Goal: Information Seeking & Learning: Learn about a topic

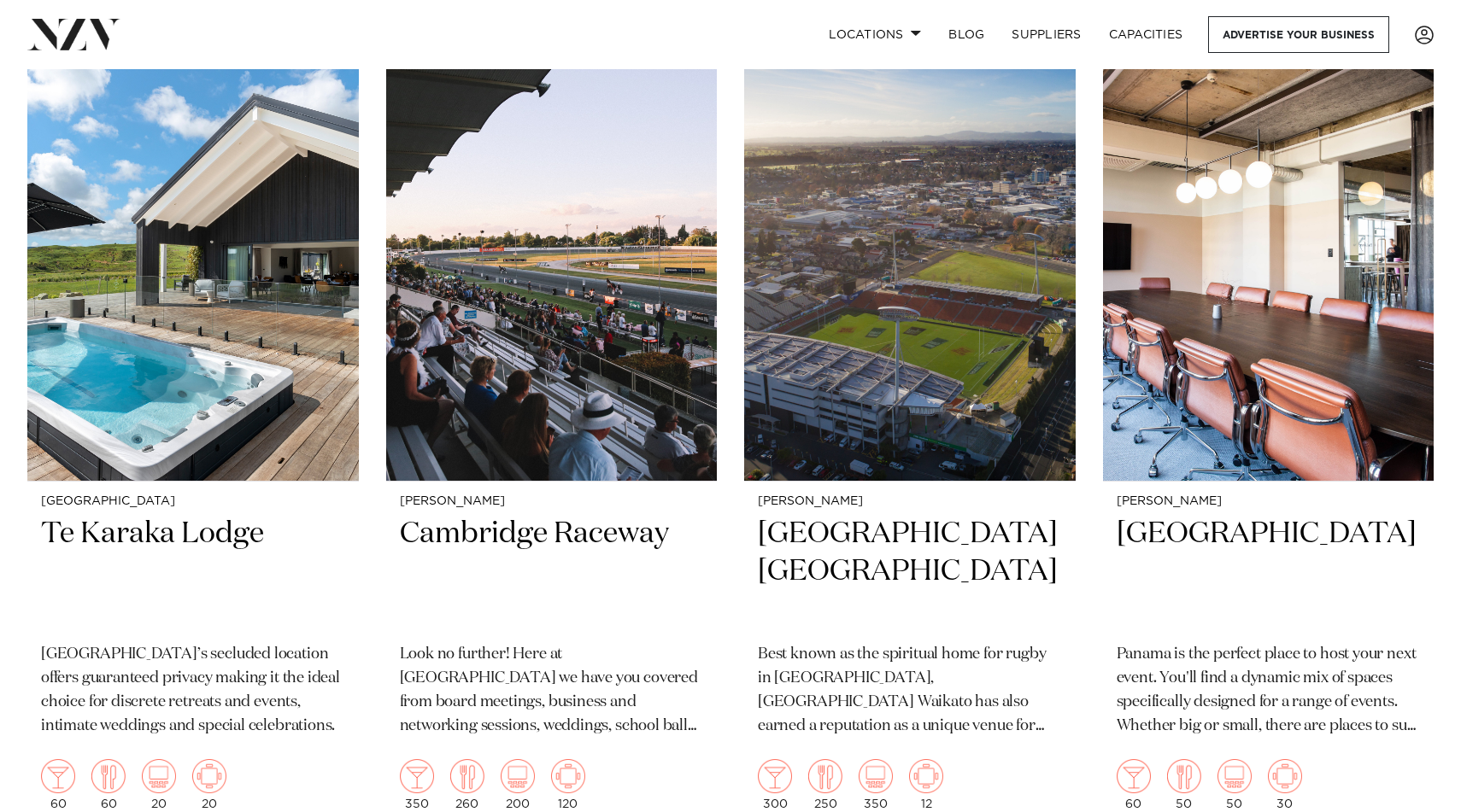
scroll to position [2373, 0]
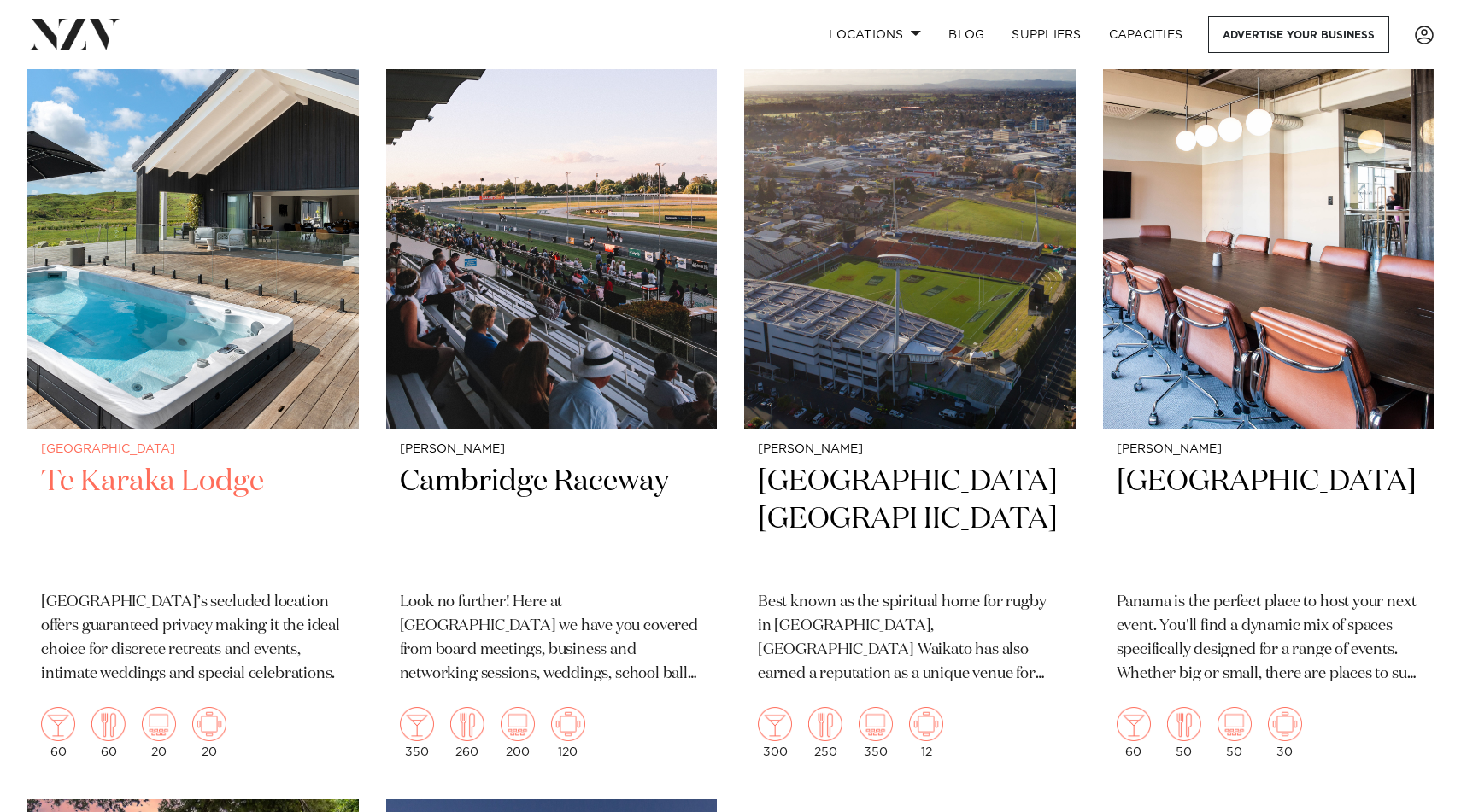
click at [160, 443] on small "[GEOGRAPHIC_DATA]" at bounding box center [193, 450] width 304 height 13
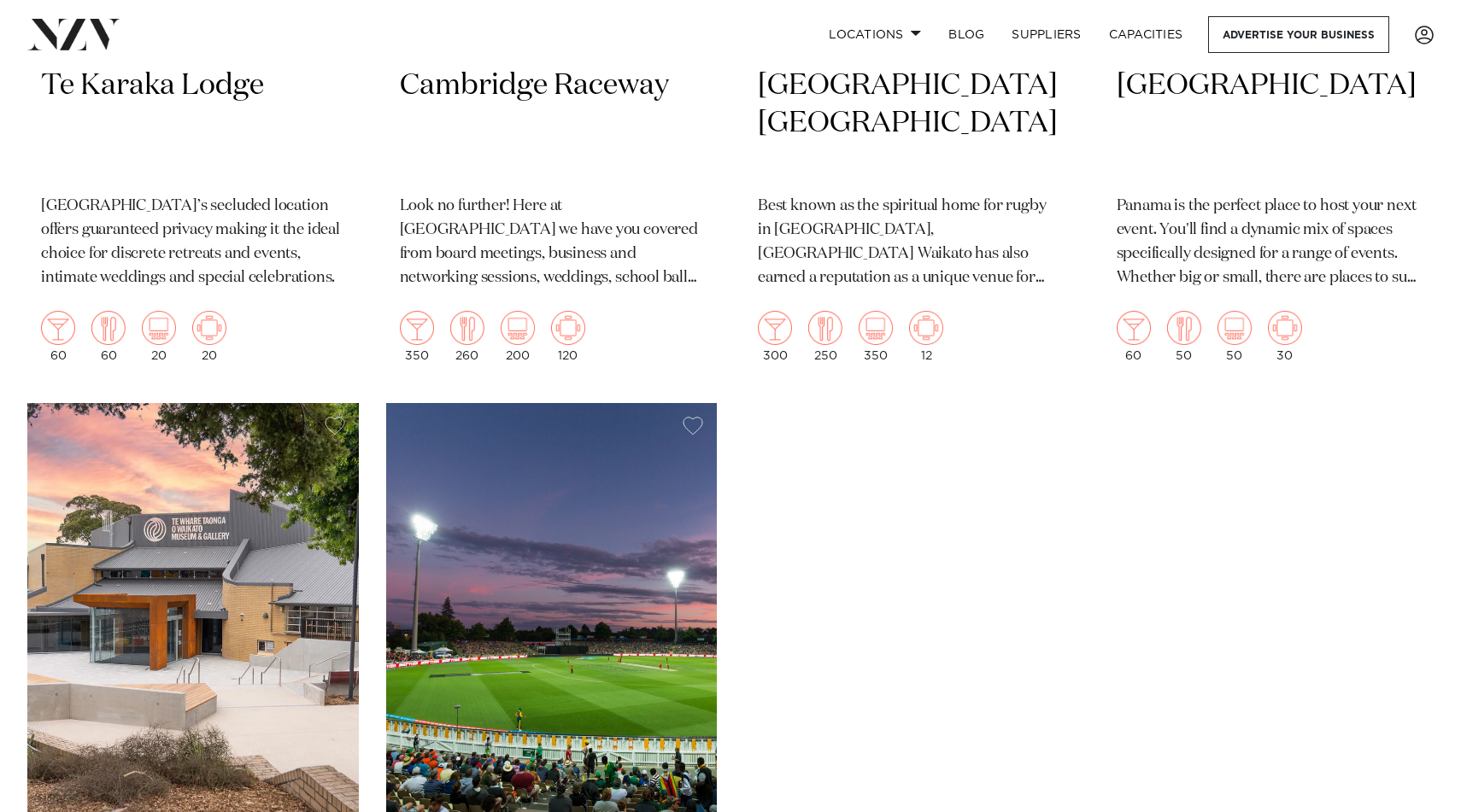
scroll to position [2388, 0]
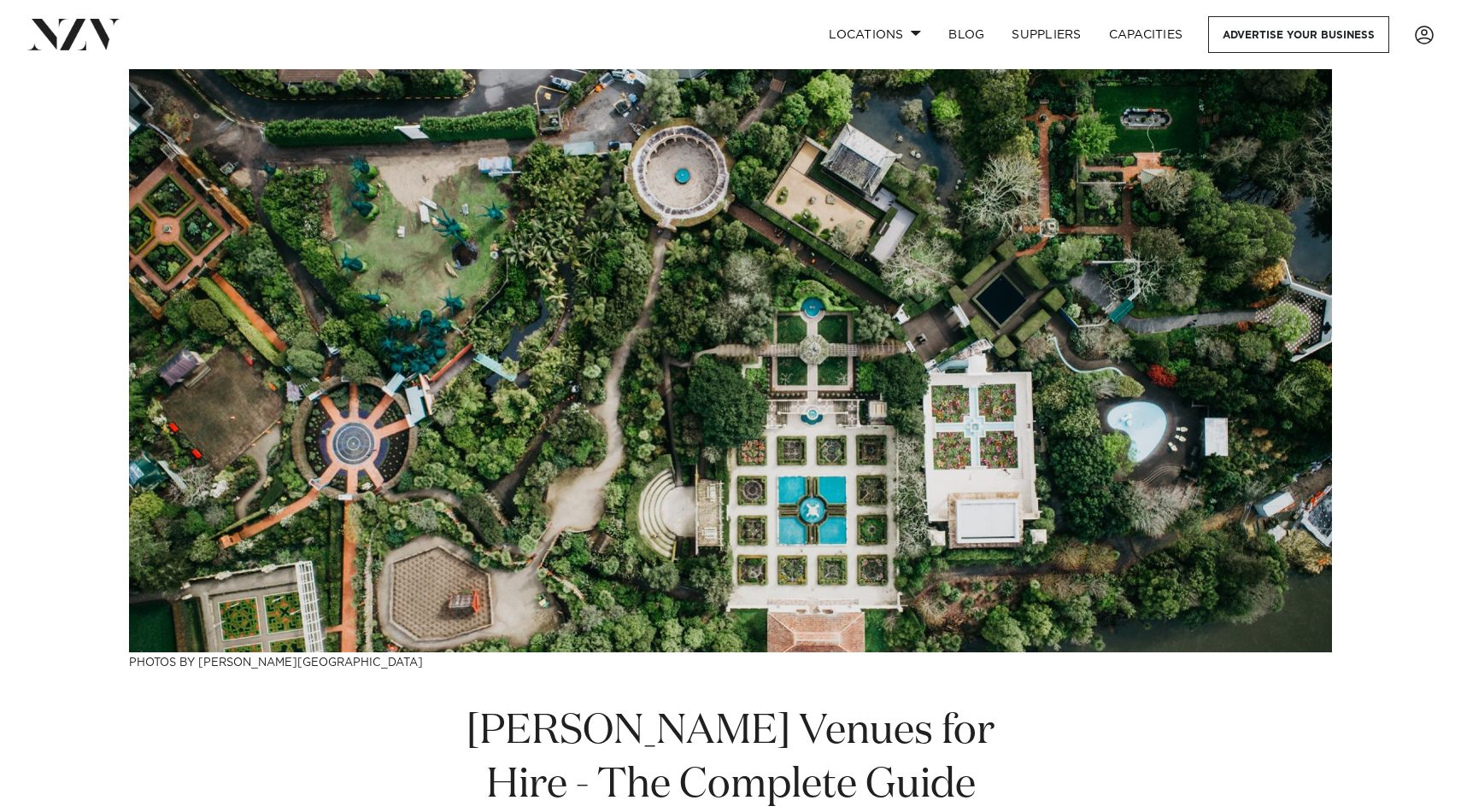
scroll to position [331, 0]
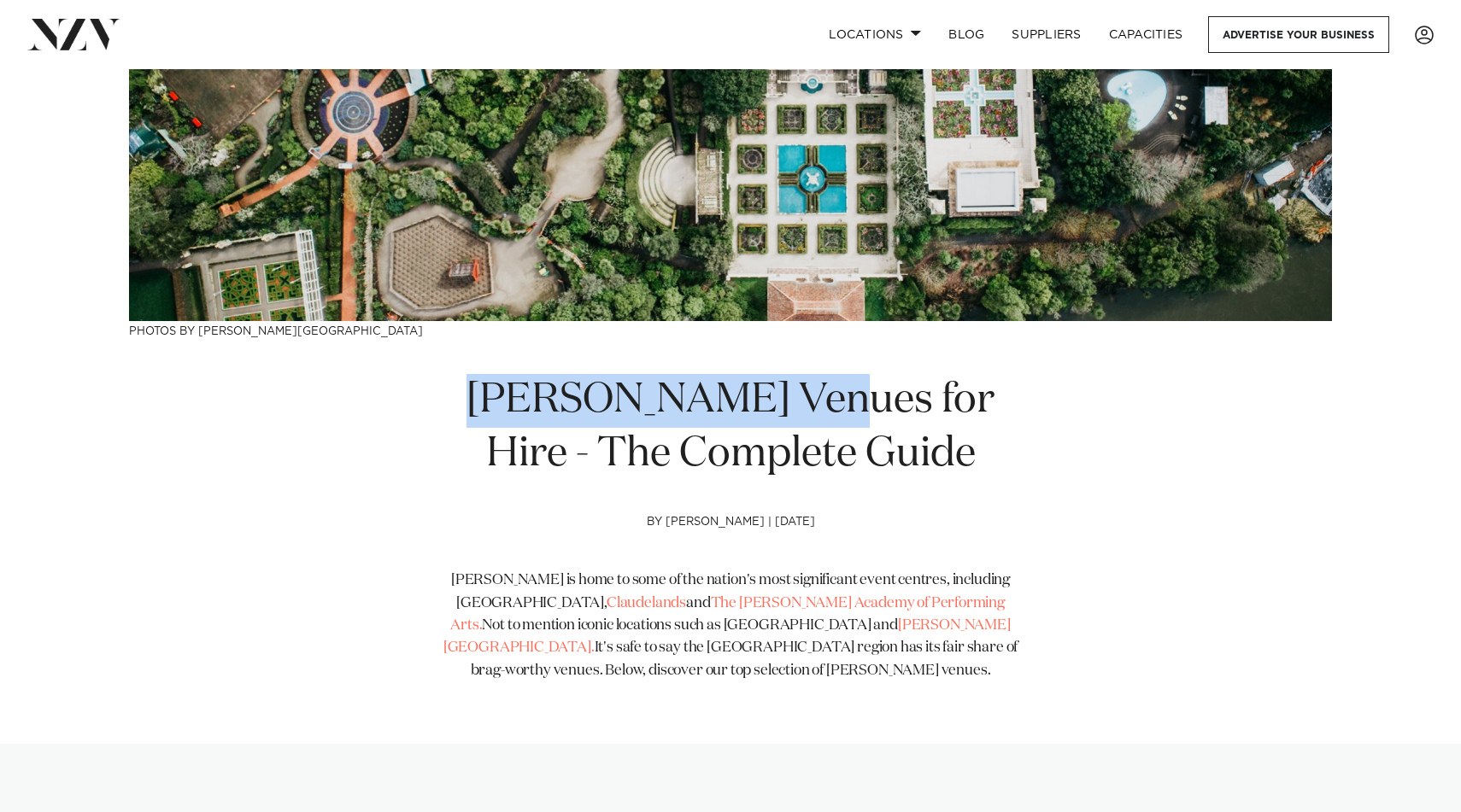
drag, startPoint x: 447, startPoint y: 414, endPoint x: 796, endPoint y: 418, distance: 349.0
click at [796, 418] on h1 "[PERSON_NAME] Venues for Hire - The Complete Guide" at bounding box center [730, 428] width 585 height 107
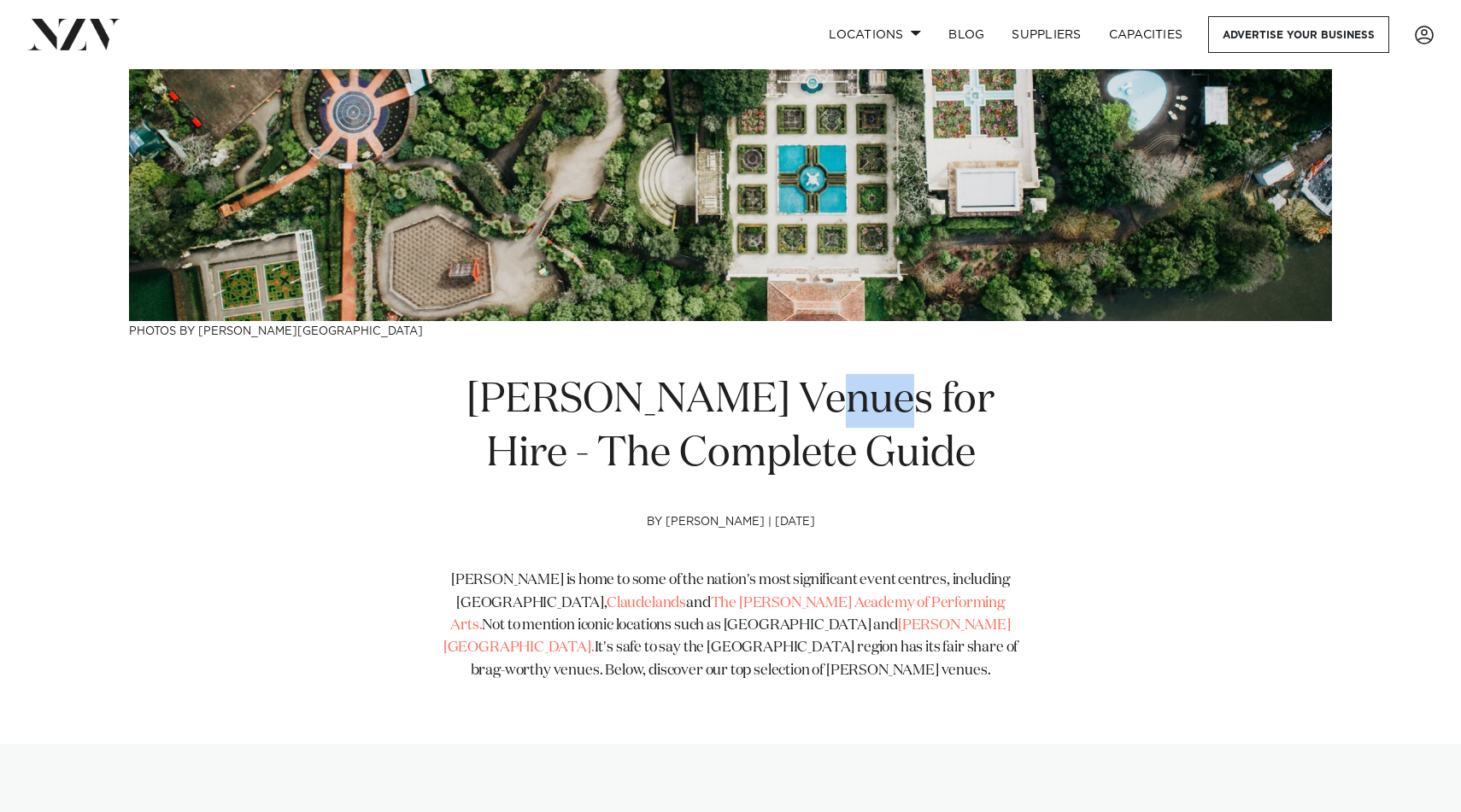
click at [796, 418] on h1 "[PERSON_NAME] Venues for Hire - The Complete Guide" at bounding box center [730, 428] width 585 height 107
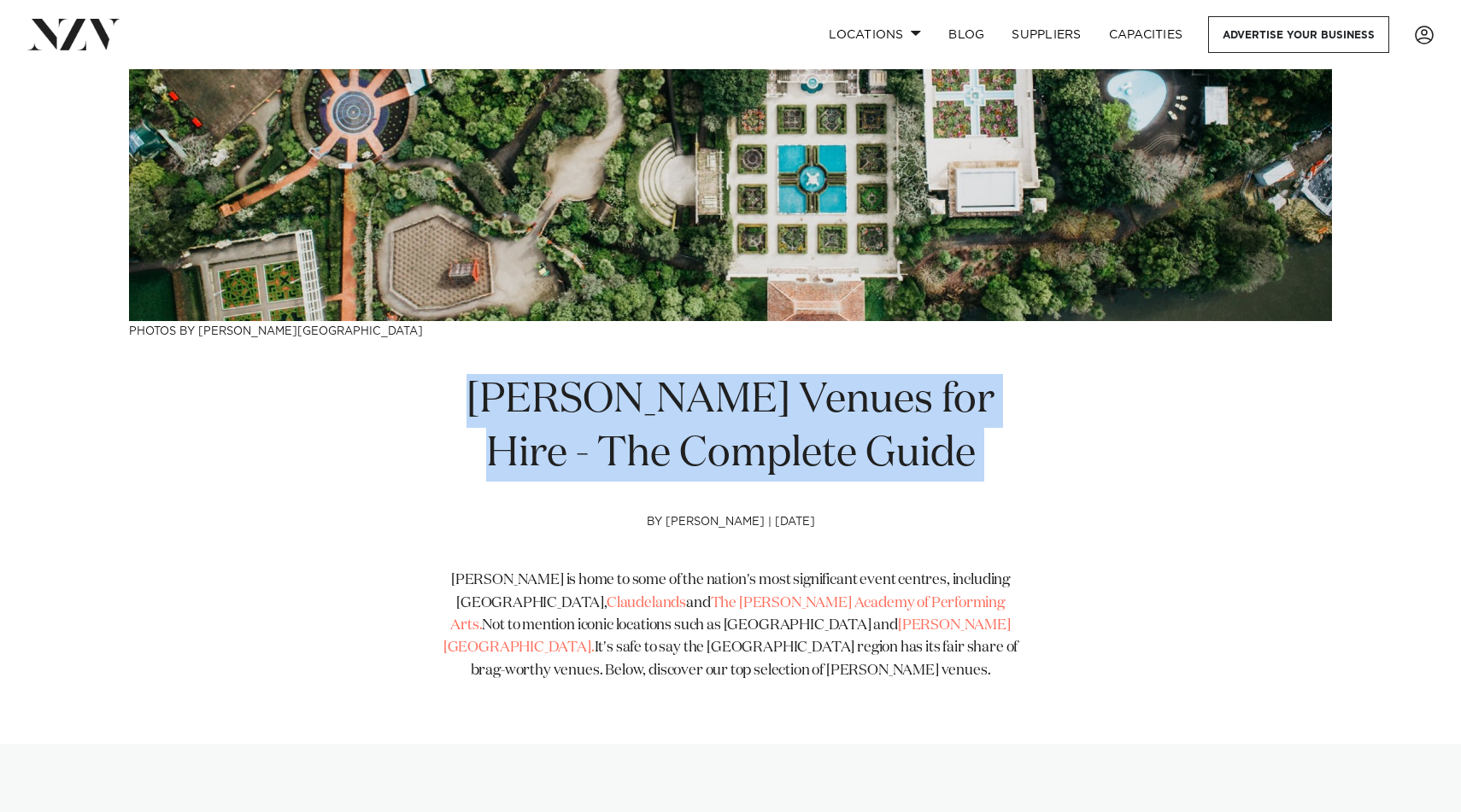
click at [796, 418] on h1 "[PERSON_NAME] Venues for Hire - The Complete Guide" at bounding box center [730, 428] width 585 height 107
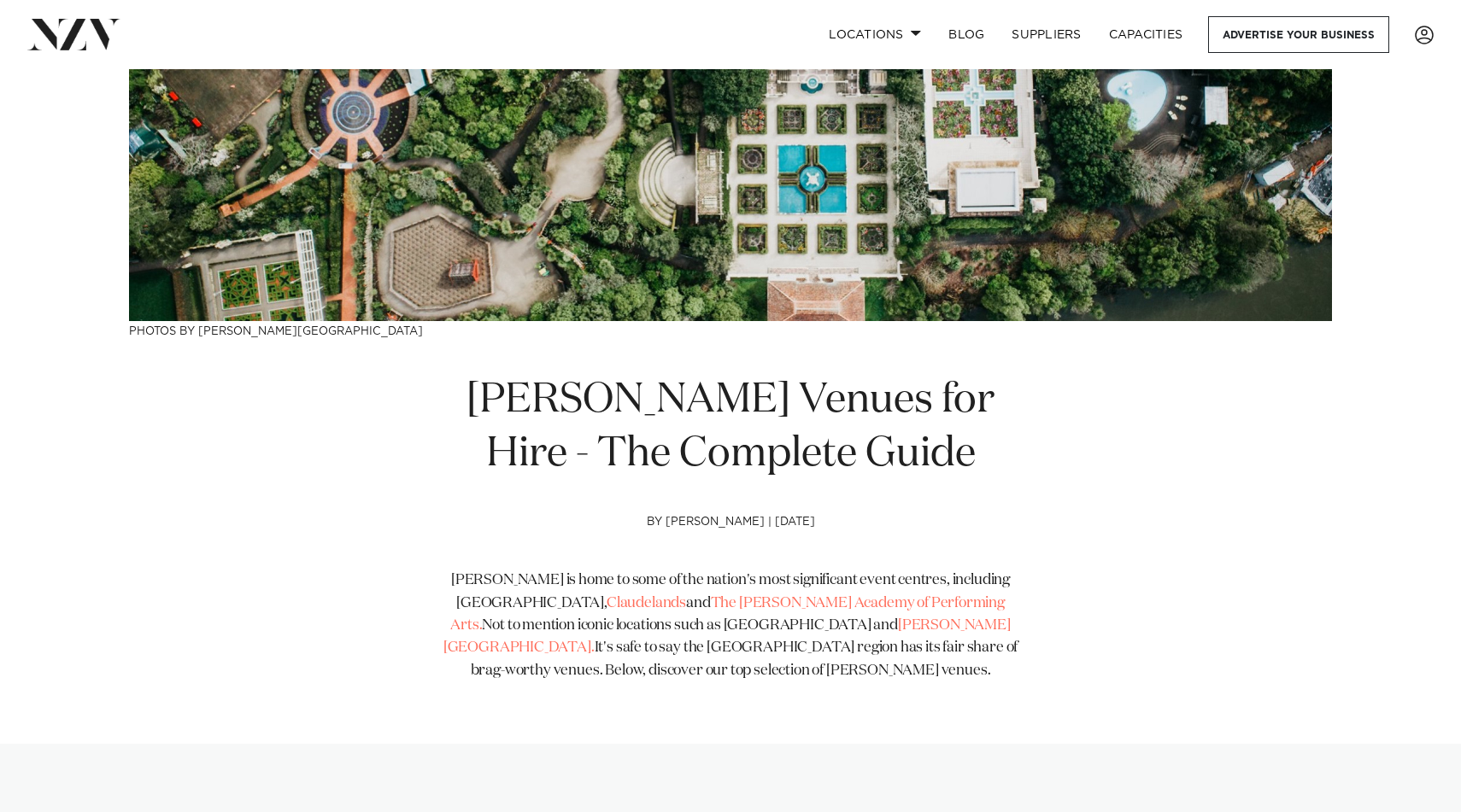
click at [747, 418] on h1 "[PERSON_NAME] Venues for Hire - The Complete Guide" at bounding box center [730, 428] width 585 height 107
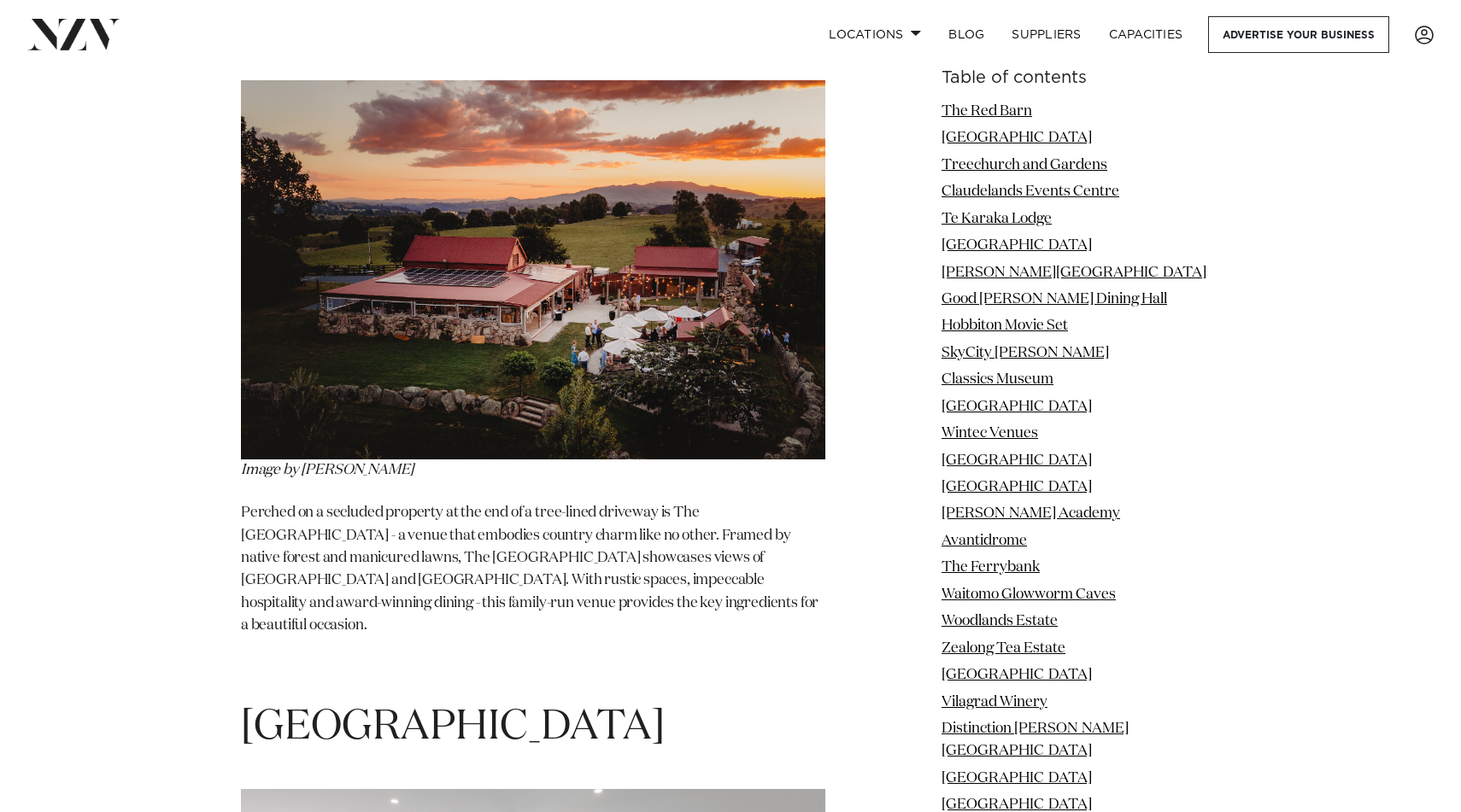
scroll to position [2335, 0]
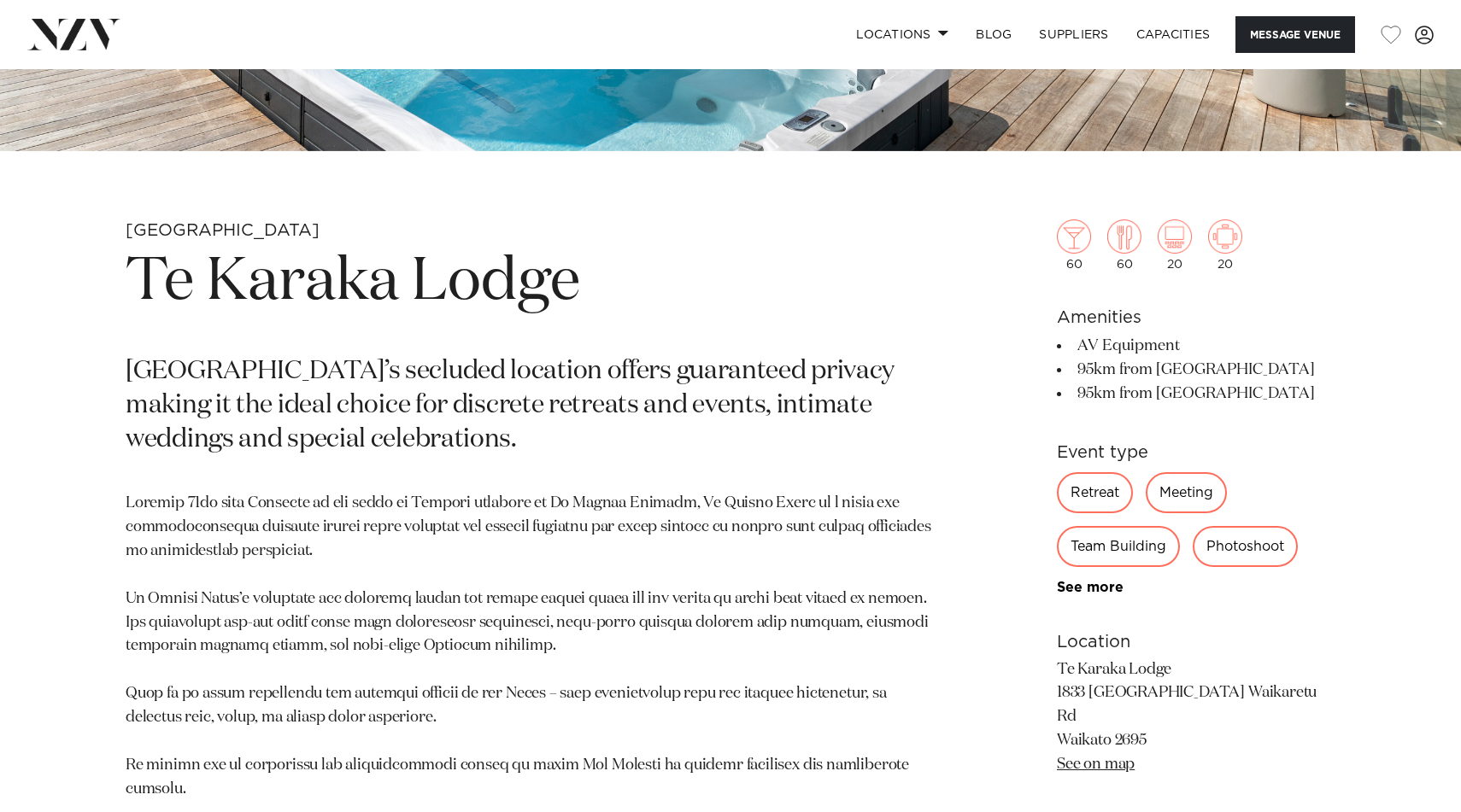
scroll to position [605, 0]
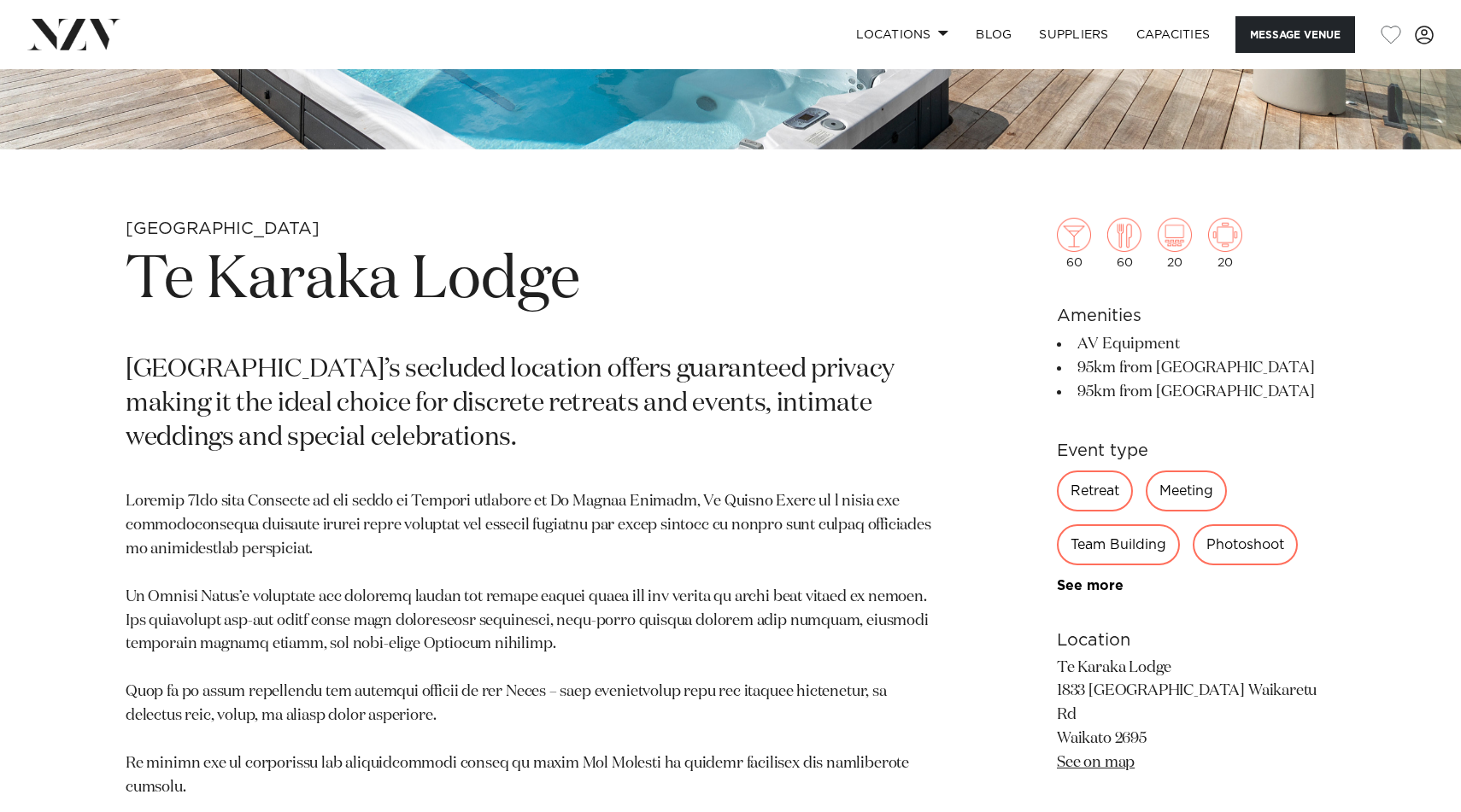
drag, startPoint x: 1057, startPoint y: 357, endPoint x: 1236, endPoint y: 370, distance: 179.5
click at [1236, 370] on div "Waikato Te Karaka Lodge Te Karaka Lodge’s secluded location offers guaranteed p…" at bounding box center [730, 680] width 1433 height 925
click at [1236, 370] on li "95km from CBD" at bounding box center [1196, 369] width 279 height 24
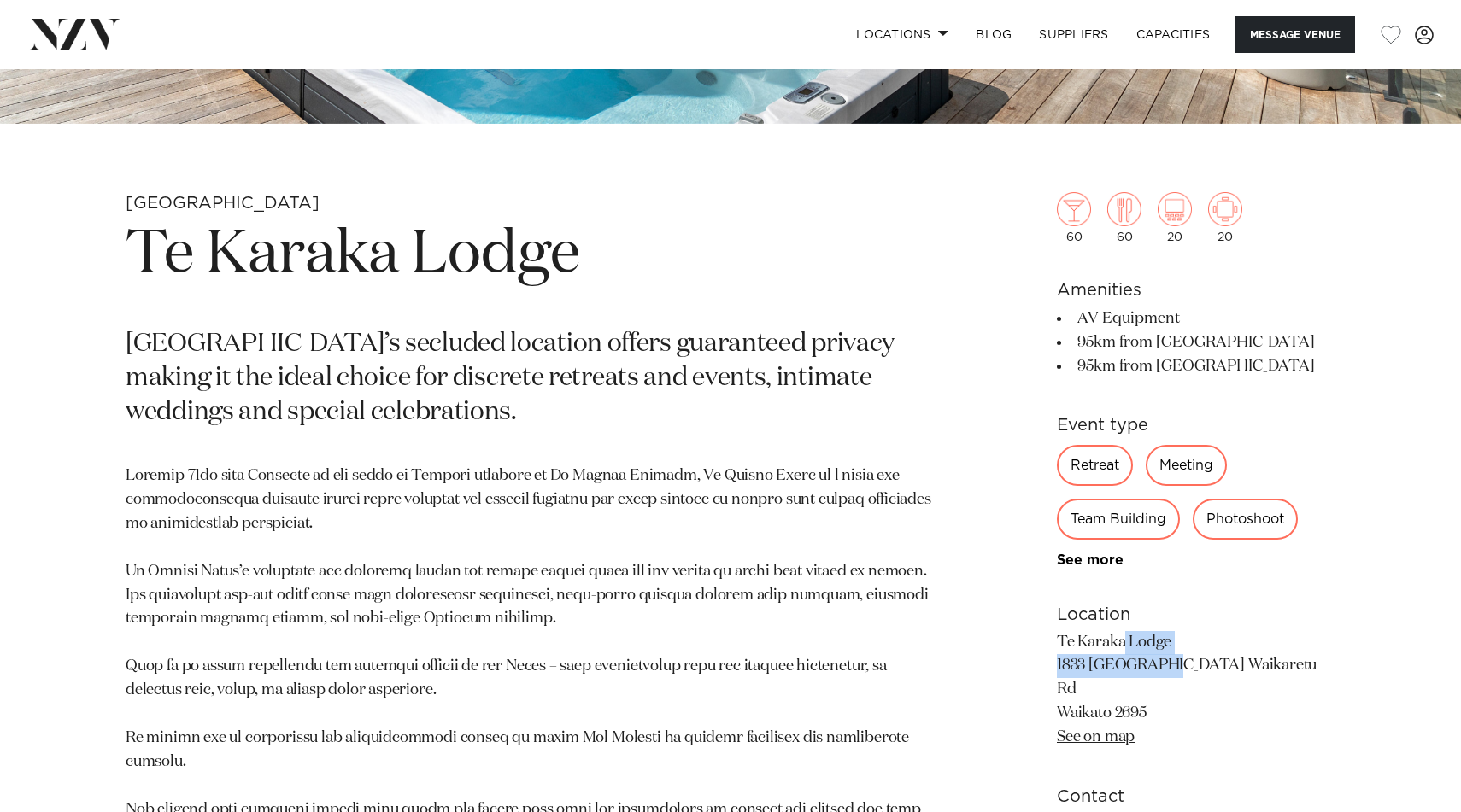
drag, startPoint x: 1042, startPoint y: 640, endPoint x: 1107, endPoint y: 664, distance: 69.3
click at [1107, 664] on div "Waikato Te Karaka Lodge Te Karaka Lodge’s secluded location offers guaranteed p…" at bounding box center [730, 654] width 1433 height 925
click at [1102, 730] on link "See on map" at bounding box center [1096, 737] width 78 height 16
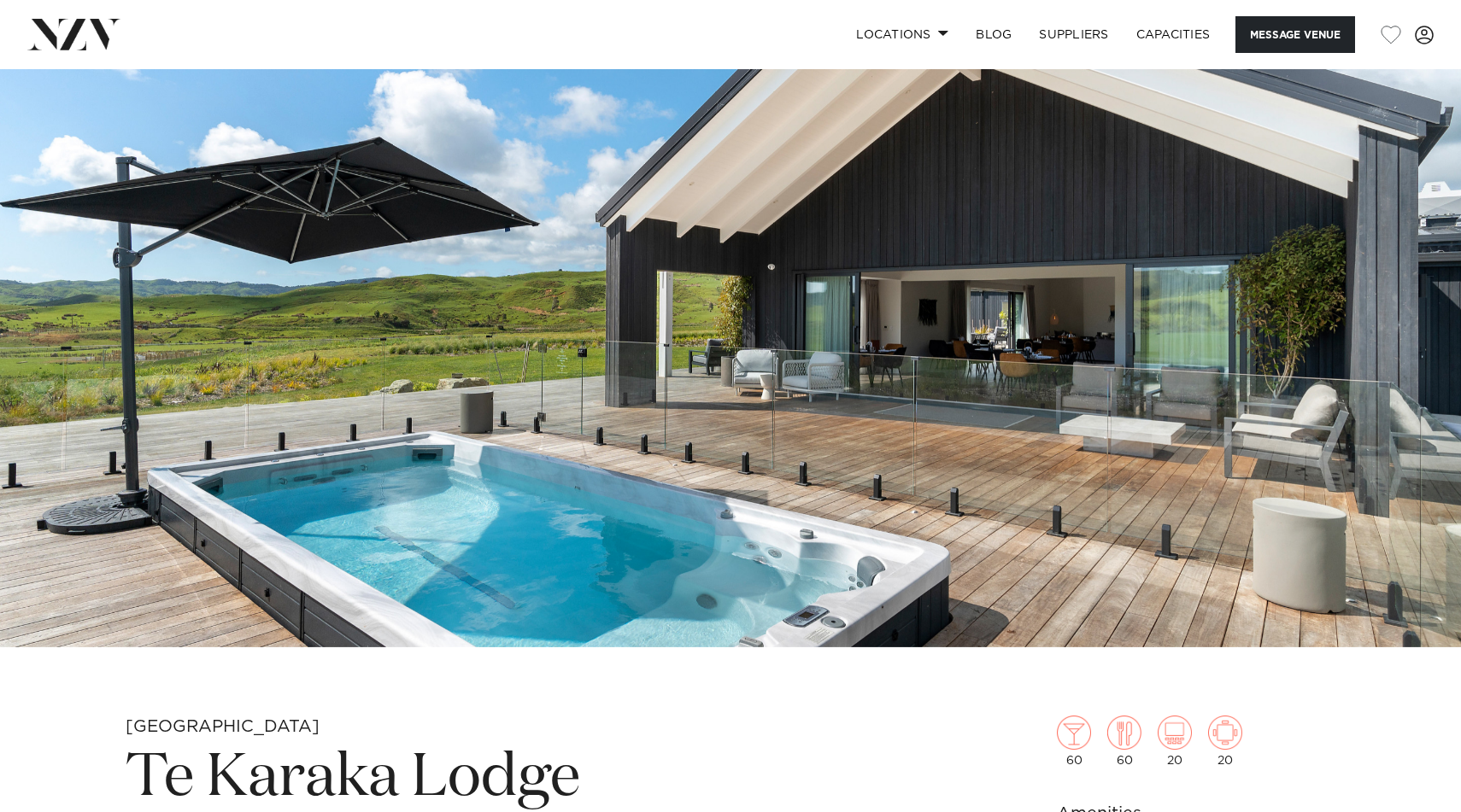
scroll to position [0, 0]
